Goal: Task Accomplishment & Management: Use online tool/utility

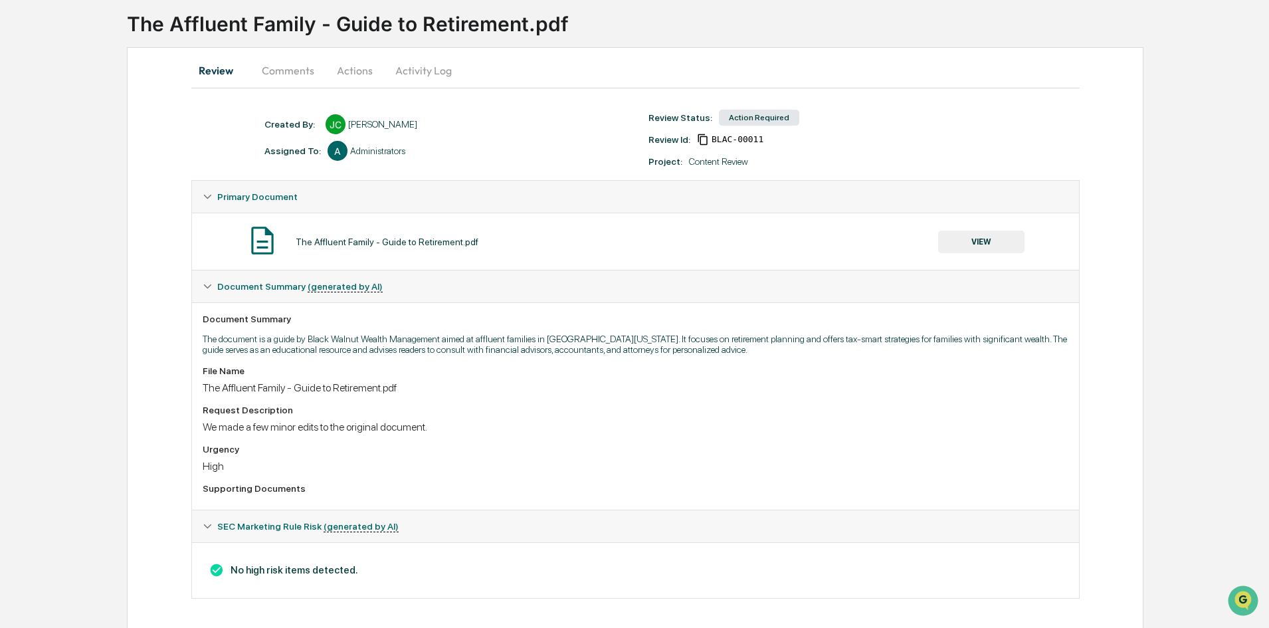
scroll to position [87, 0]
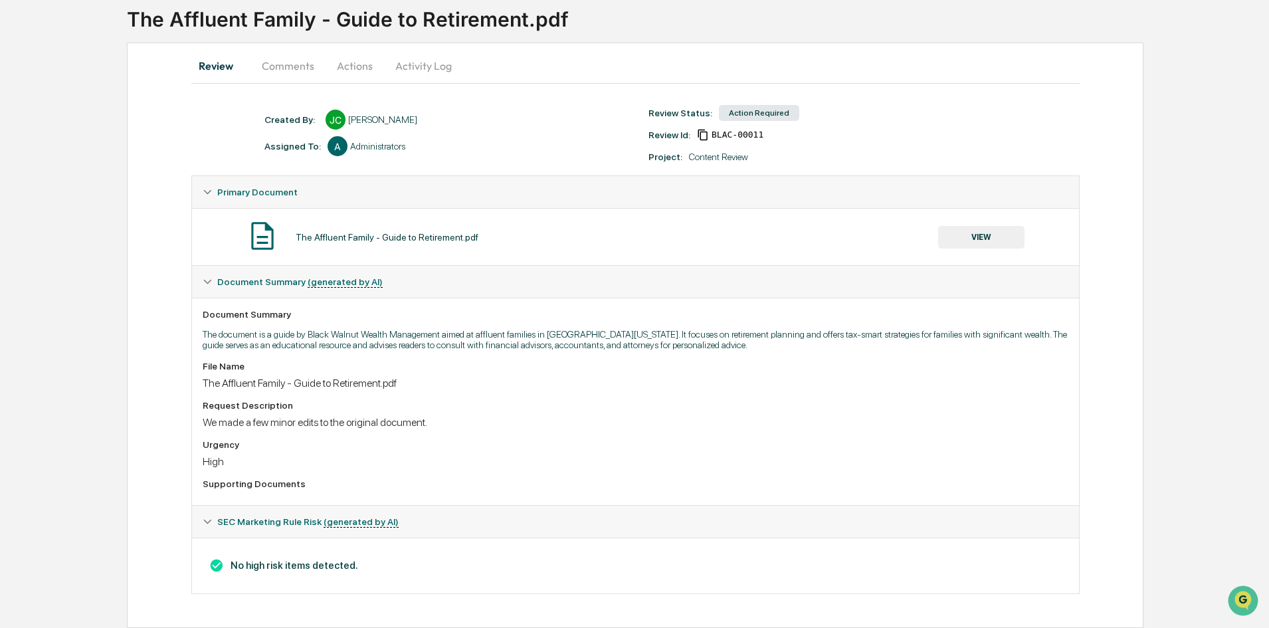
click at [999, 242] on button "VIEW" at bounding box center [981, 237] width 86 height 23
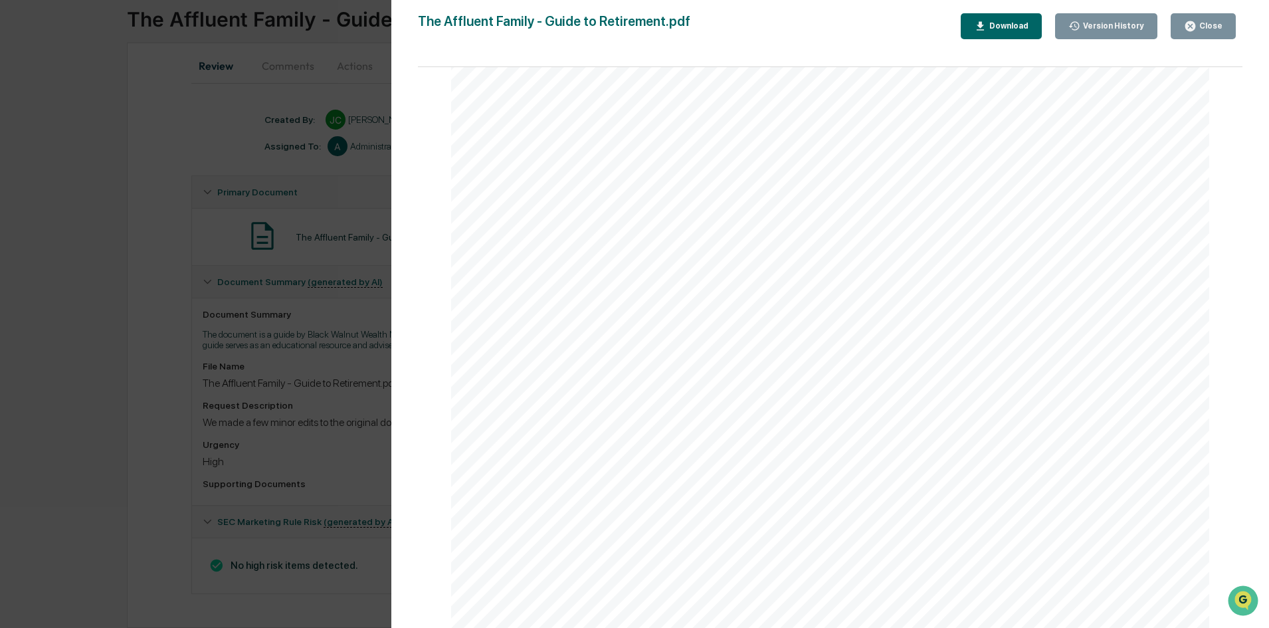
scroll to position [4453, 0]
click at [1220, 37] on button "Close" at bounding box center [1203, 26] width 65 height 26
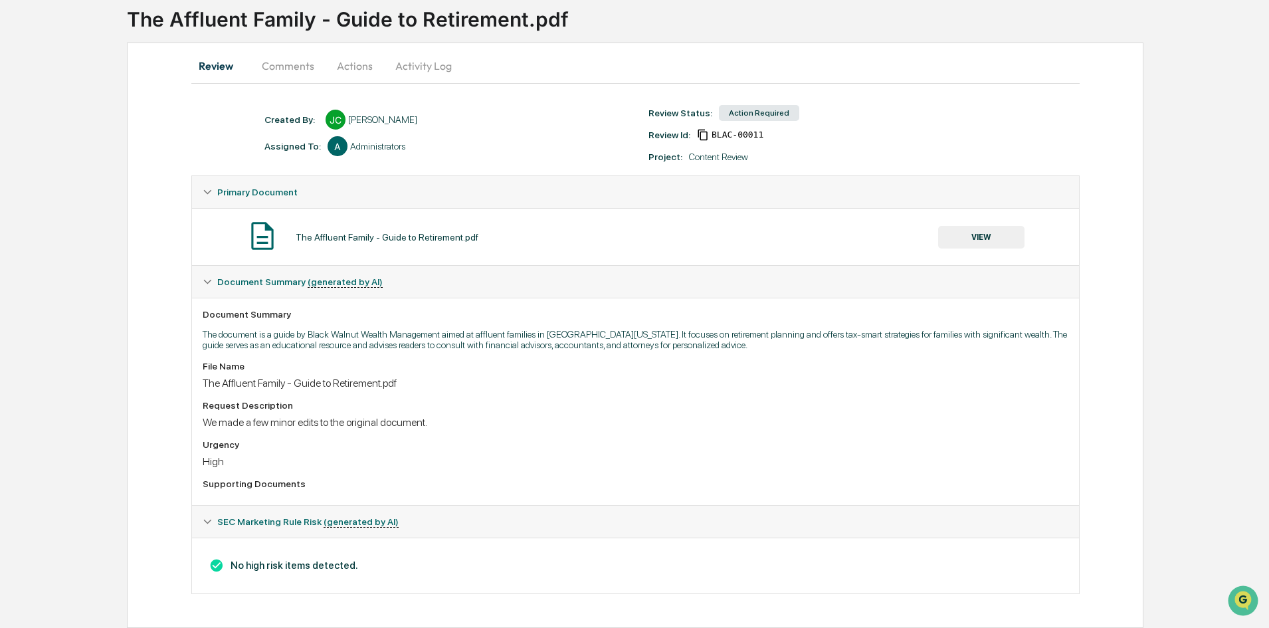
click at [360, 72] on button "Actions" at bounding box center [355, 66] width 60 height 32
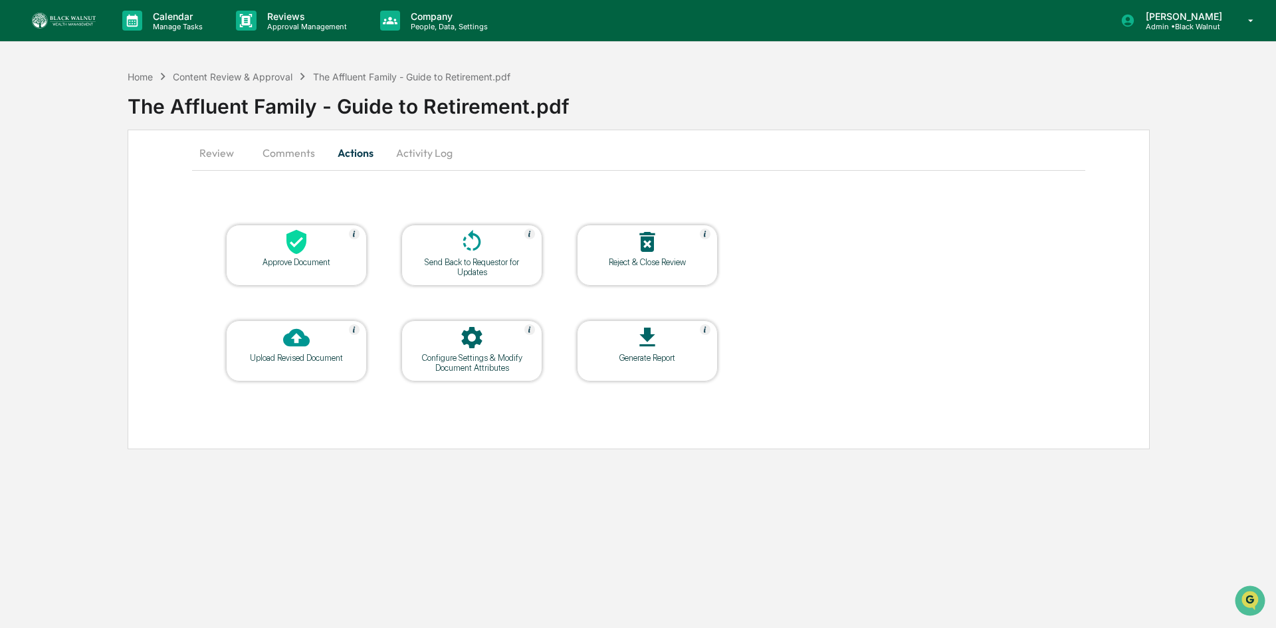
click at [299, 264] on div "Approve Document" at bounding box center [297, 262] width 120 height 10
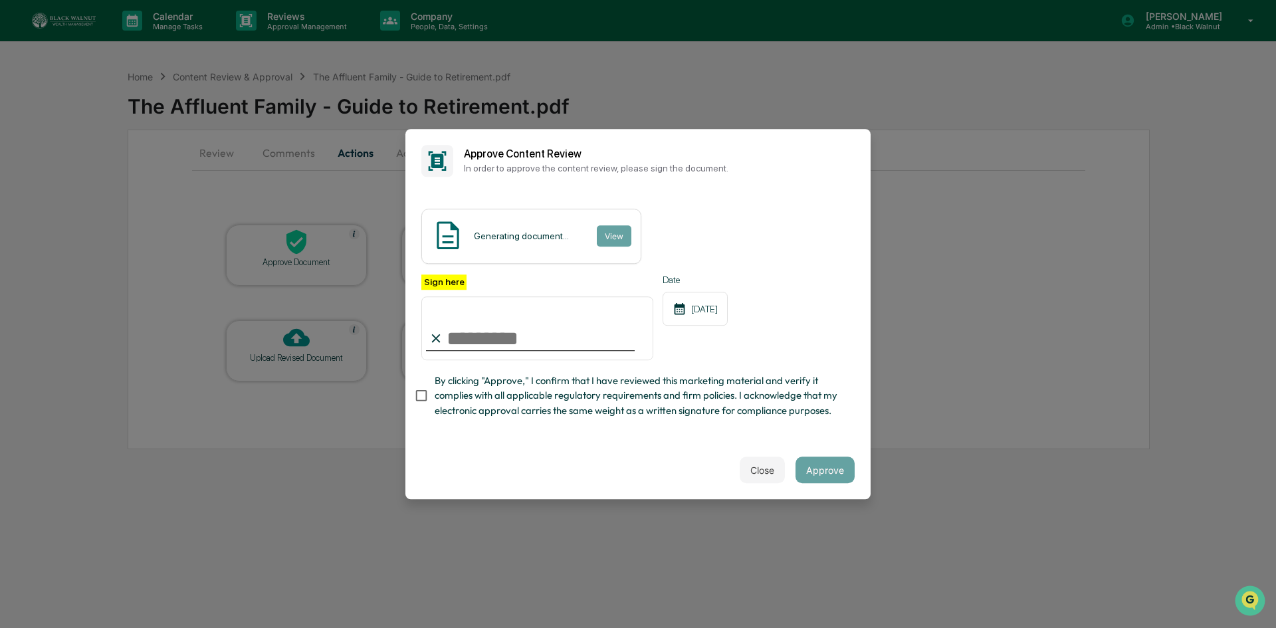
click at [507, 337] on input "Sign here" at bounding box center [537, 328] width 232 height 64
type input "**********"
click at [822, 482] on button "Approve" at bounding box center [824, 470] width 59 height 27
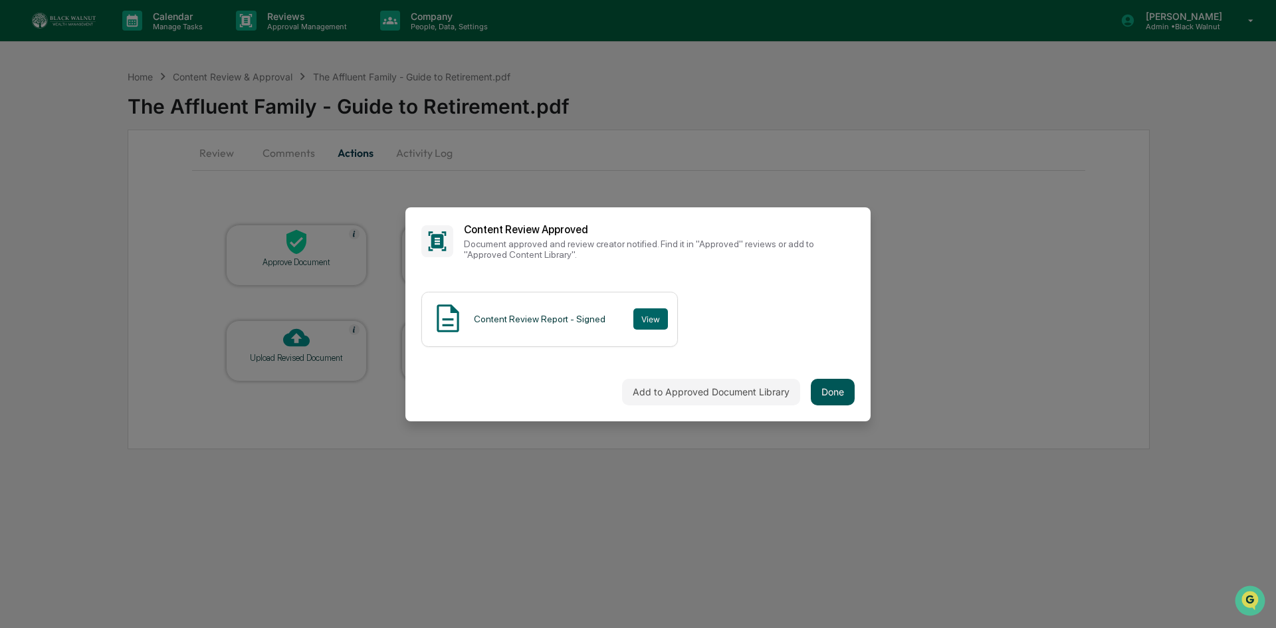
click at [815, 386] on button "Done" at bounding box center [833, 392] width 44 height 27
